Goal: Task Accomplishment & Management: Use online tool/utility

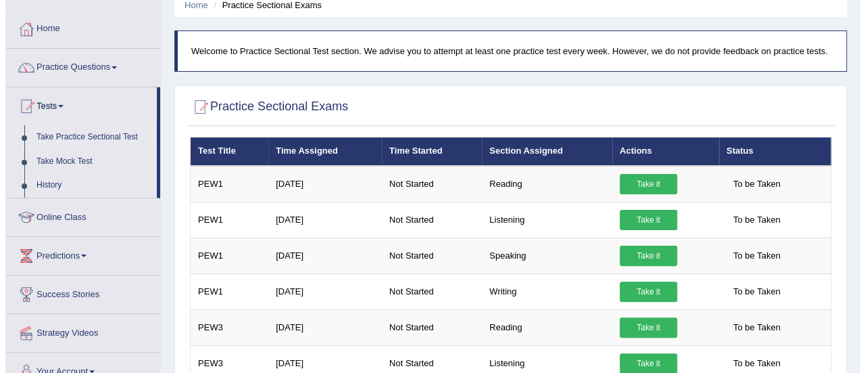
scroll to position [135, 0]
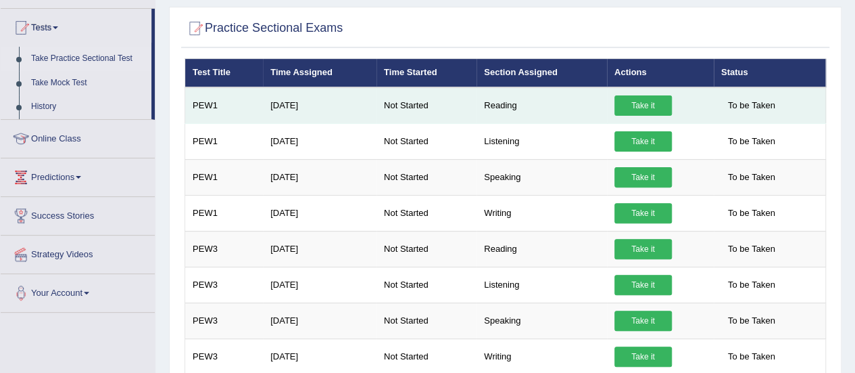
click at [640, 103] on link "Take it" at bounding box center [643, 105] width 57 height 20
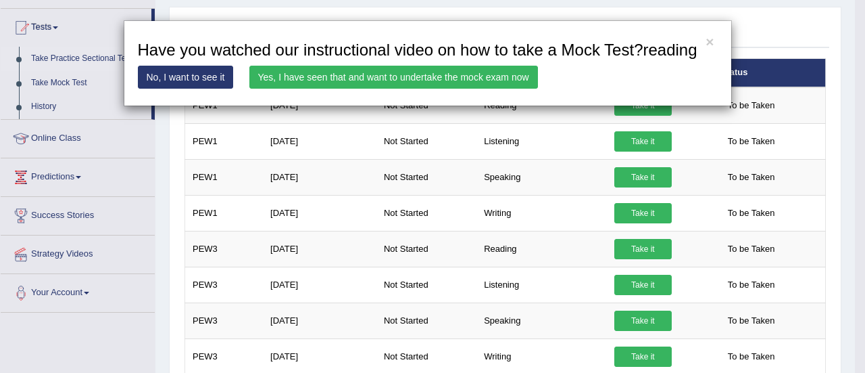
click at [419, 72] on link "Yes, I have seen that and want to undertake the mock exam now" at bounding box center [393, 77] width 289 height 23
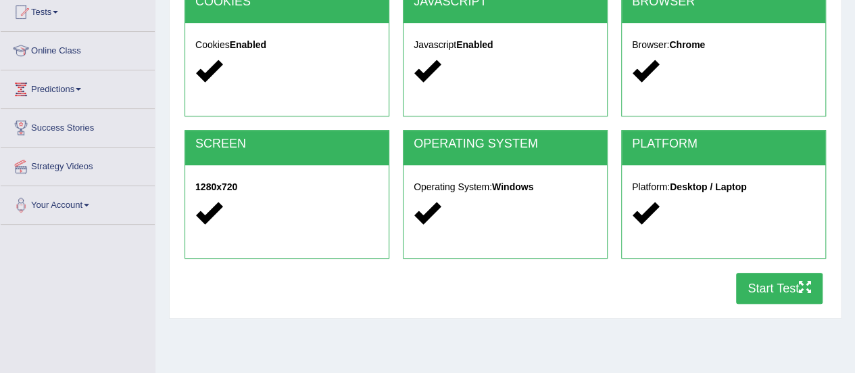
scroll to position [270, 0]
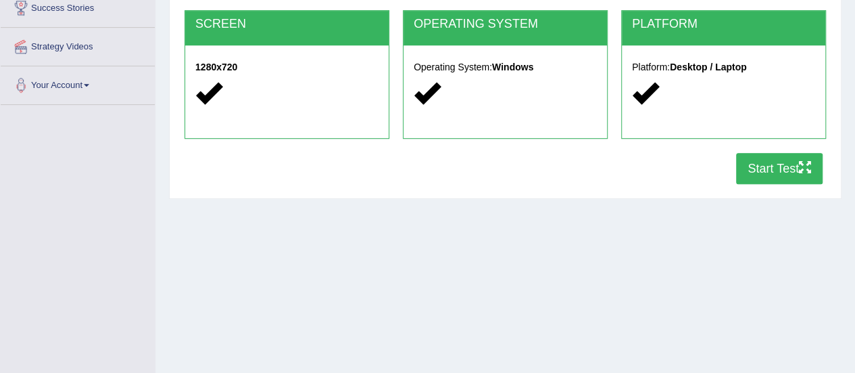
click at [770, 164] on button "Start Test" at bounding box center [779, 168] width 87 height 31
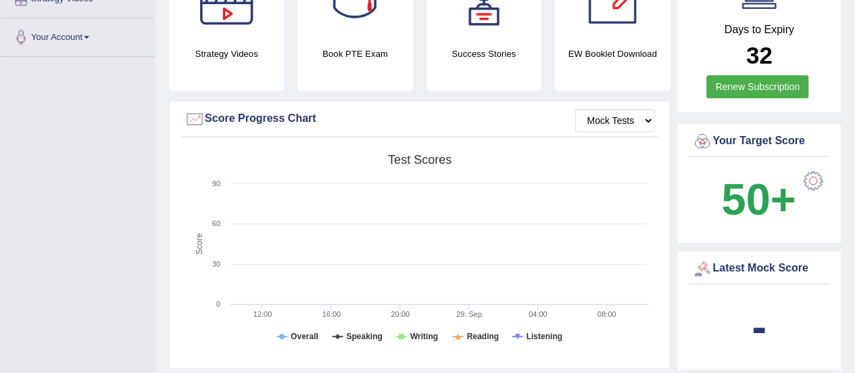
scroll to position [270, 0]
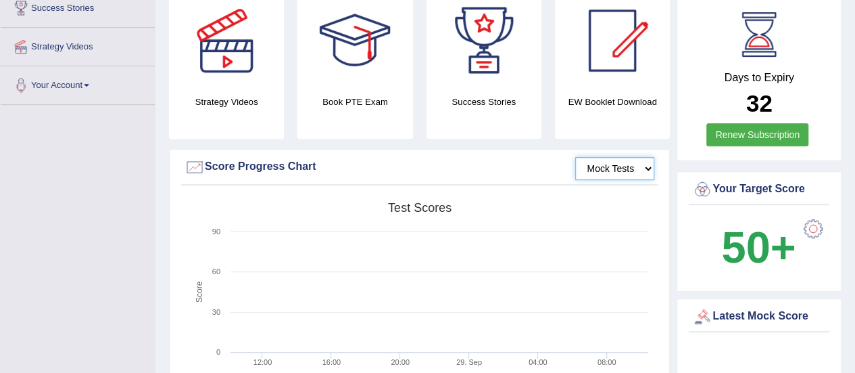
click at [621, 157] on select "Mock Tests" at bounding box center [614, 168] width 79 height 23
click at [586, 242] on rect at bounding box center [420, 300] width 470 height 210
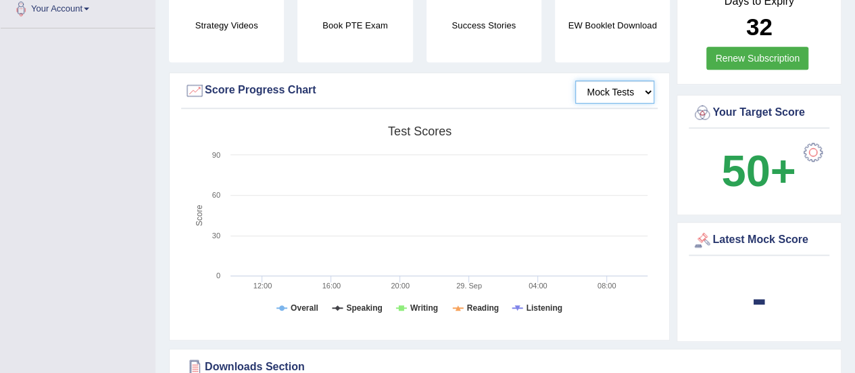
scroll to position [406, 0]
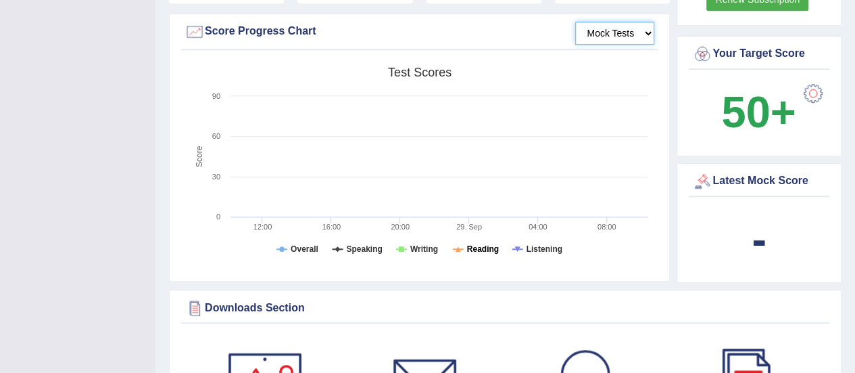
click at [482, 244] on tspan "Reading" at bounding box center [483, 248] width 32 height 9
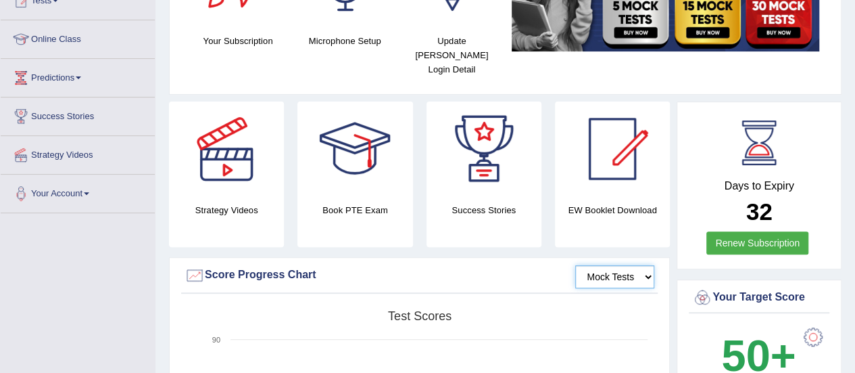
scroll to position [135, 0]
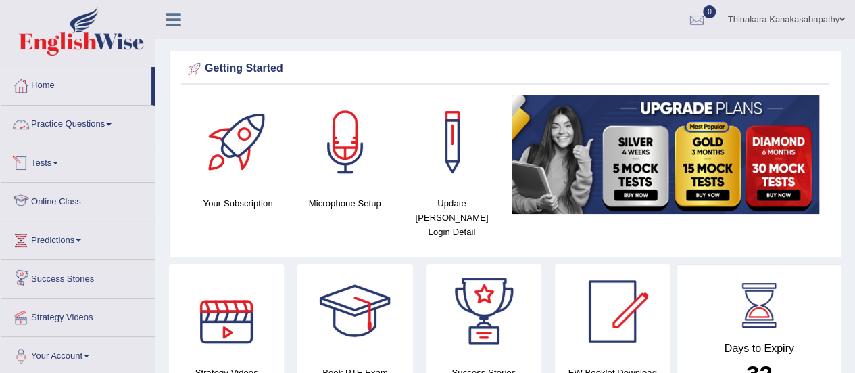
click at [41, 161] on link "Tests" at bounding box center [78, 161] width 154 height 34
click at [43, 160] on link "Tests" at bounding box center [78, 161] width 154 height 34
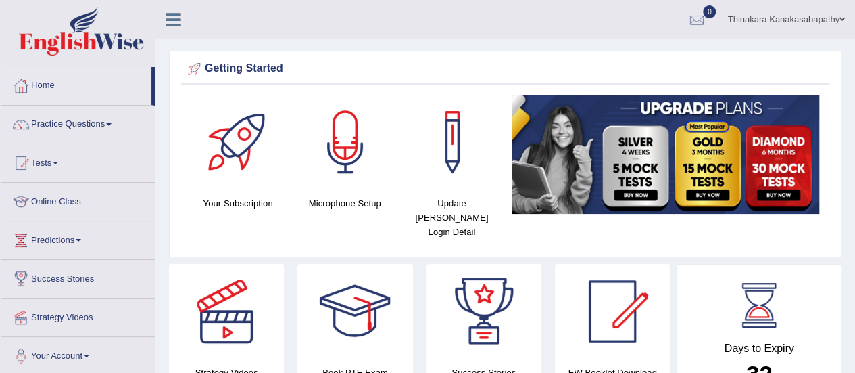
click at [43, 160] on link "Tests" at bounding box center [78, 161] width 154 height 34
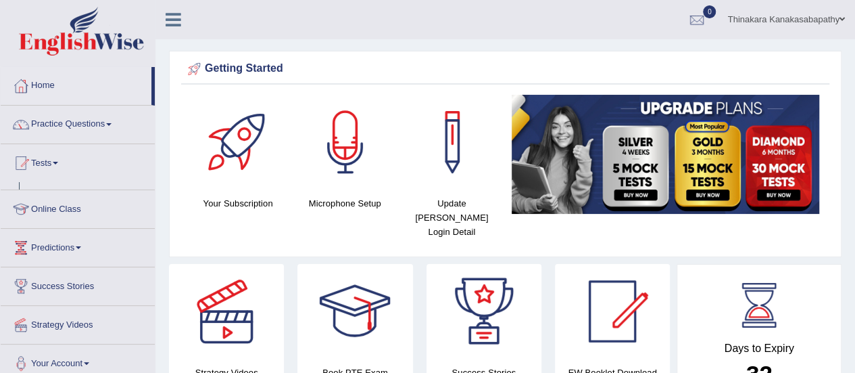
click at [43, 161] on link "Tests" at bounding box center [78, 161] width 154 height 34
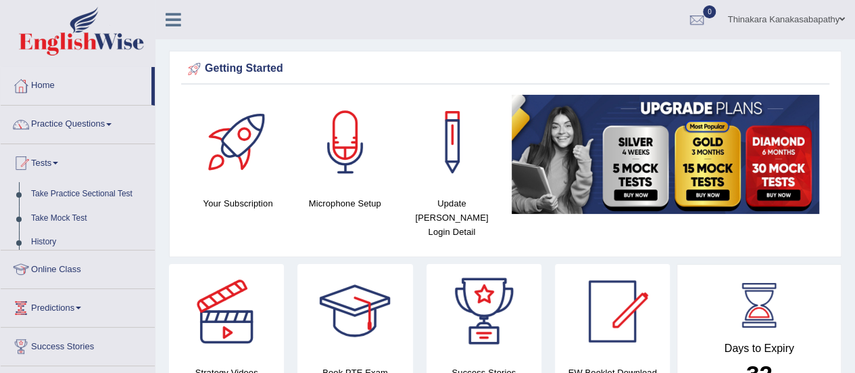
click at [43, 161] on link "Tests" at bounding box center [78, 161] width 154 height 34
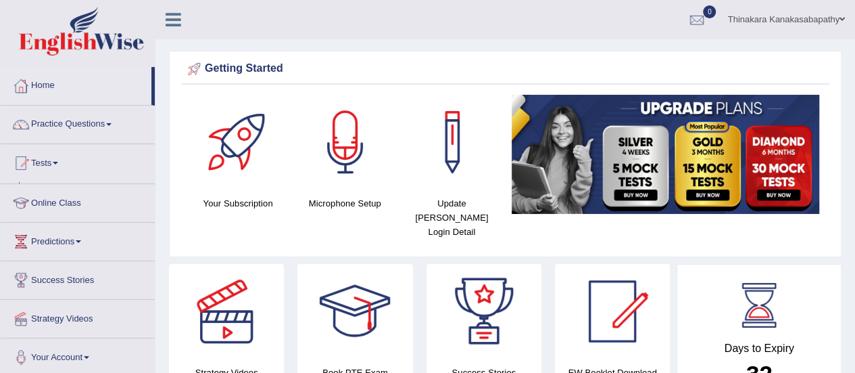
click at [43, 161] on link "Tests" at bounding box center [78, 161] width 154 height 34
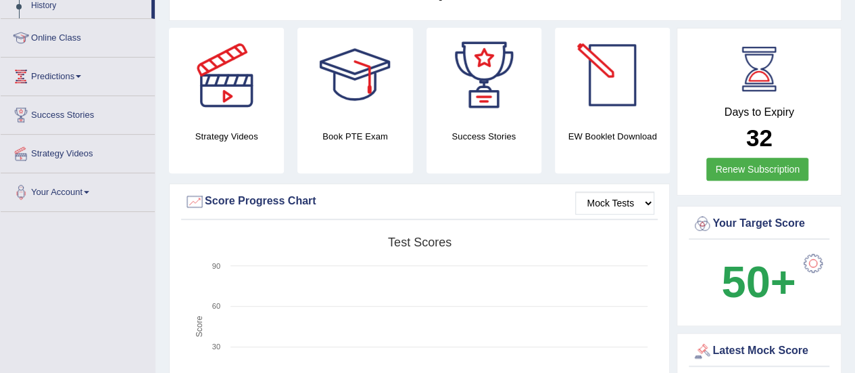
scroll to position [68, 0]
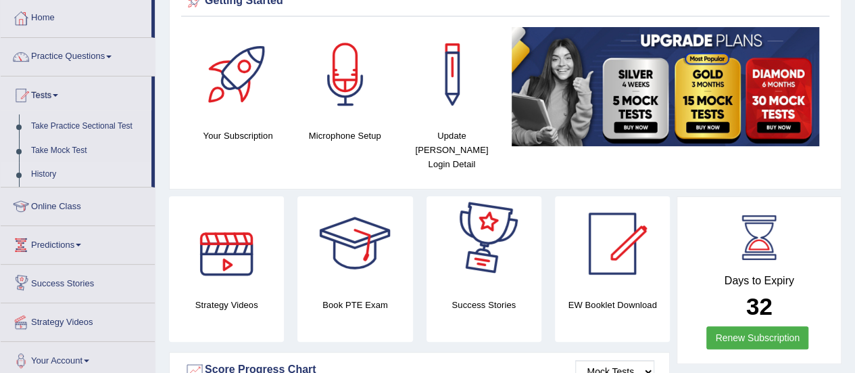
click at [46, 171] on link "History" at bounding box center [88, 174] width 126 height 24
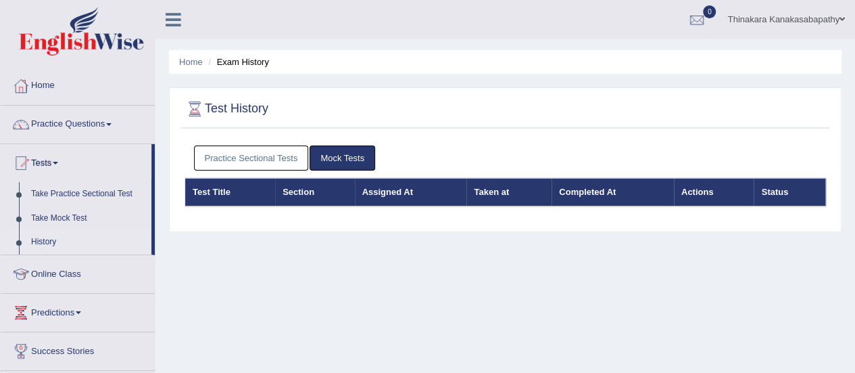
click at [295, 191] on th "Section" at bounding box center [315, 192] width 80 height 28
click at [349, 145] on link "Mock Tests" at bounding box center [343, 157] width 66 height 25
click at [348, 157] on link "Mock Tests" at bounding box center [343, 157] width 66 height 25
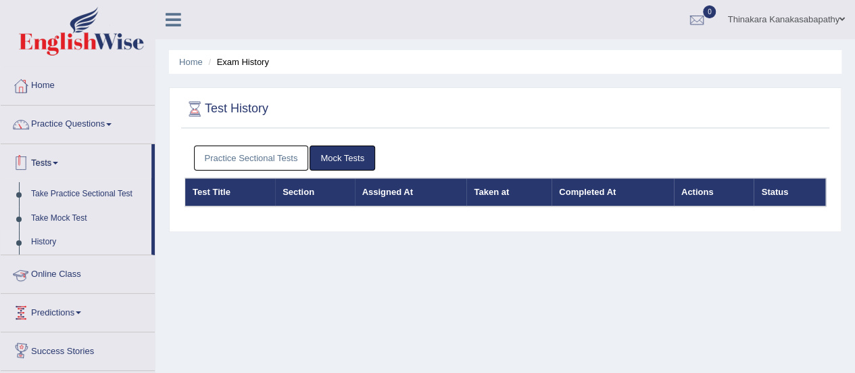
click at [44, 162] on link "Tests" at bounding box center [76, 161] width 151 height 34
click at [33, 87] on link "Home" at bounding box center [78, 84] width 154 height 34
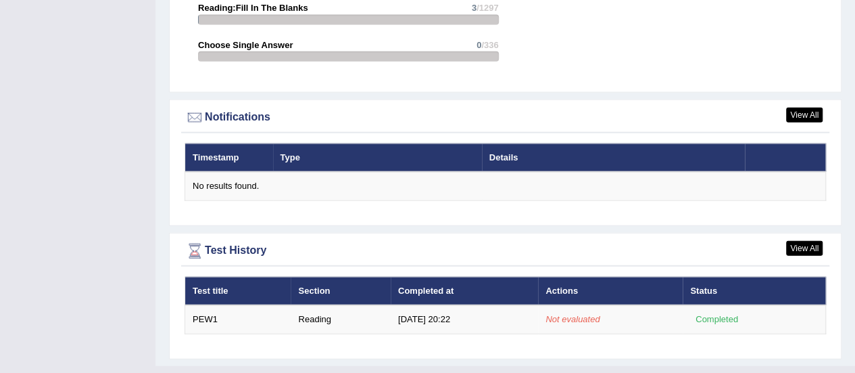
scroll to position [1569, 0]
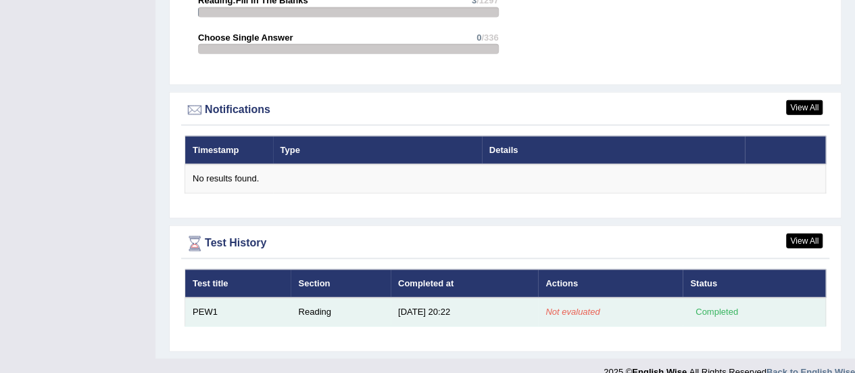
click at [583, 306] on em "Not evaluated" at bounding box center [573, 311] width 54 height 10
click at [315, 297] on td "Reading" at bounding box center [340, 311] width 99 height 28
click at [195, 297] on td "PEW1" at bounding box center [238, 311] width 106 height 28
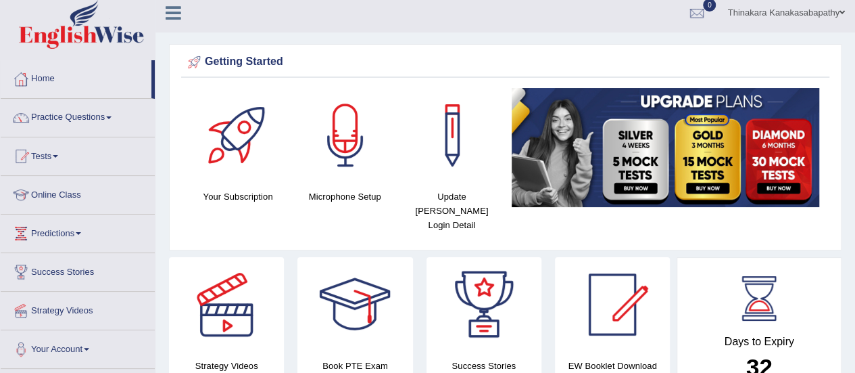
scroll to position [0, 0]
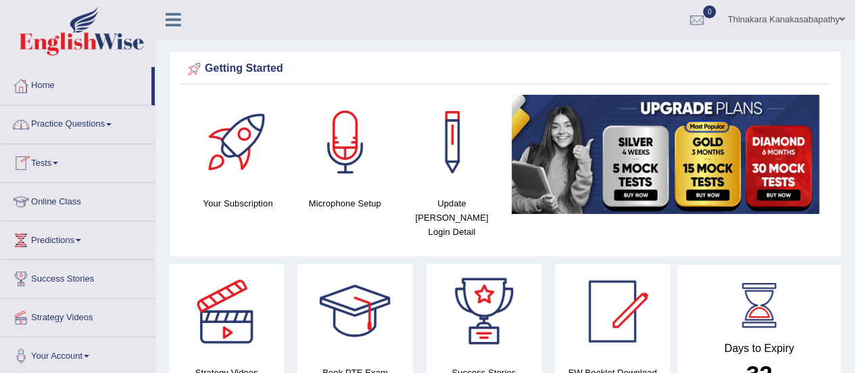
click at [26, 156] on div at bounding box center [21, 163] width 20 height 20
click at [17, 153] on div at bounding box center [21, 163] width 20 height 20
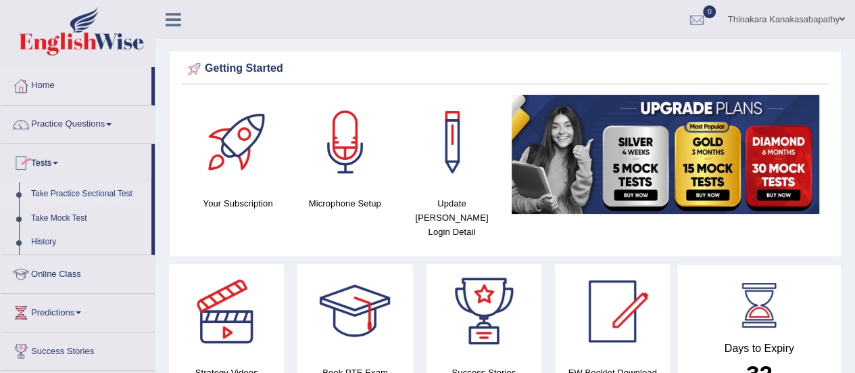
click at [50, 190] on link "Take Practice Sectional Test" at bounding box center [88, 194] width 126 height 24
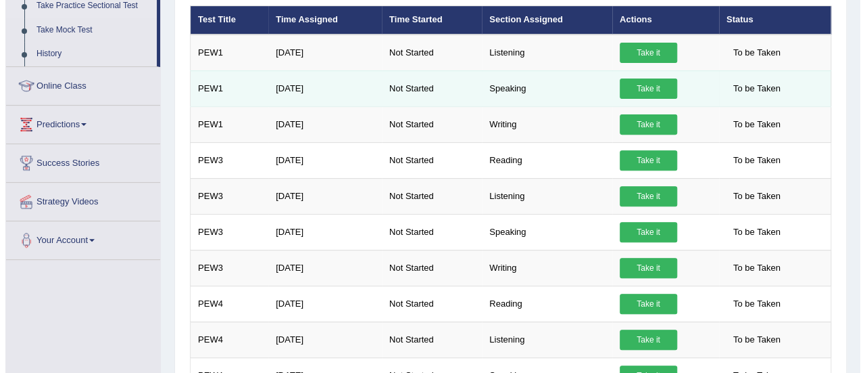
scroll to position [203, 0]
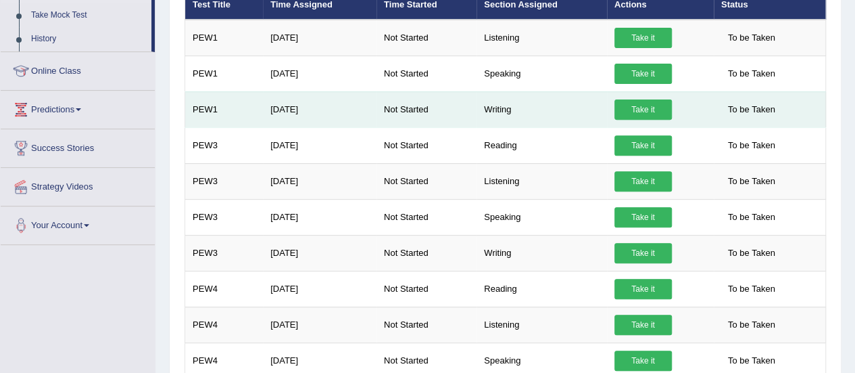
click at [656, 105] on link "Take it" at bounding box center [643, 109] width 57 height 20
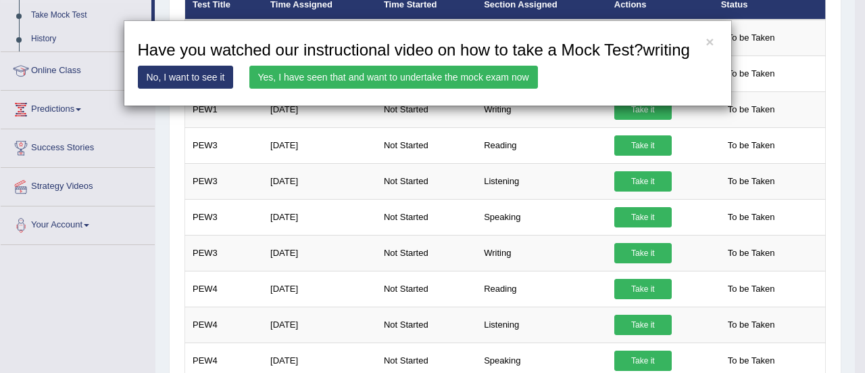
click at [434, 78] on link "Yes, I have seen that and want to undertake the mock exam now" at bounding box center [393, 77] width 289 height 23
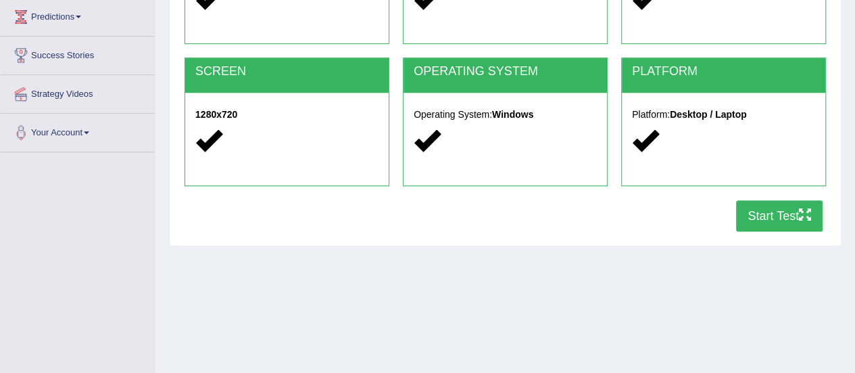
scroll to position [270, 0]
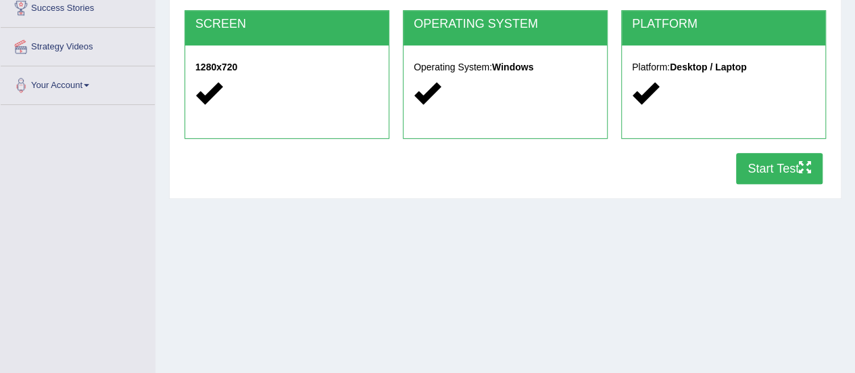
click at [770, 170] on button "Start Test" at bounding box center [779, 168] width 87 height 31
